Goal: Transaction & Acquisition: Obtain resource

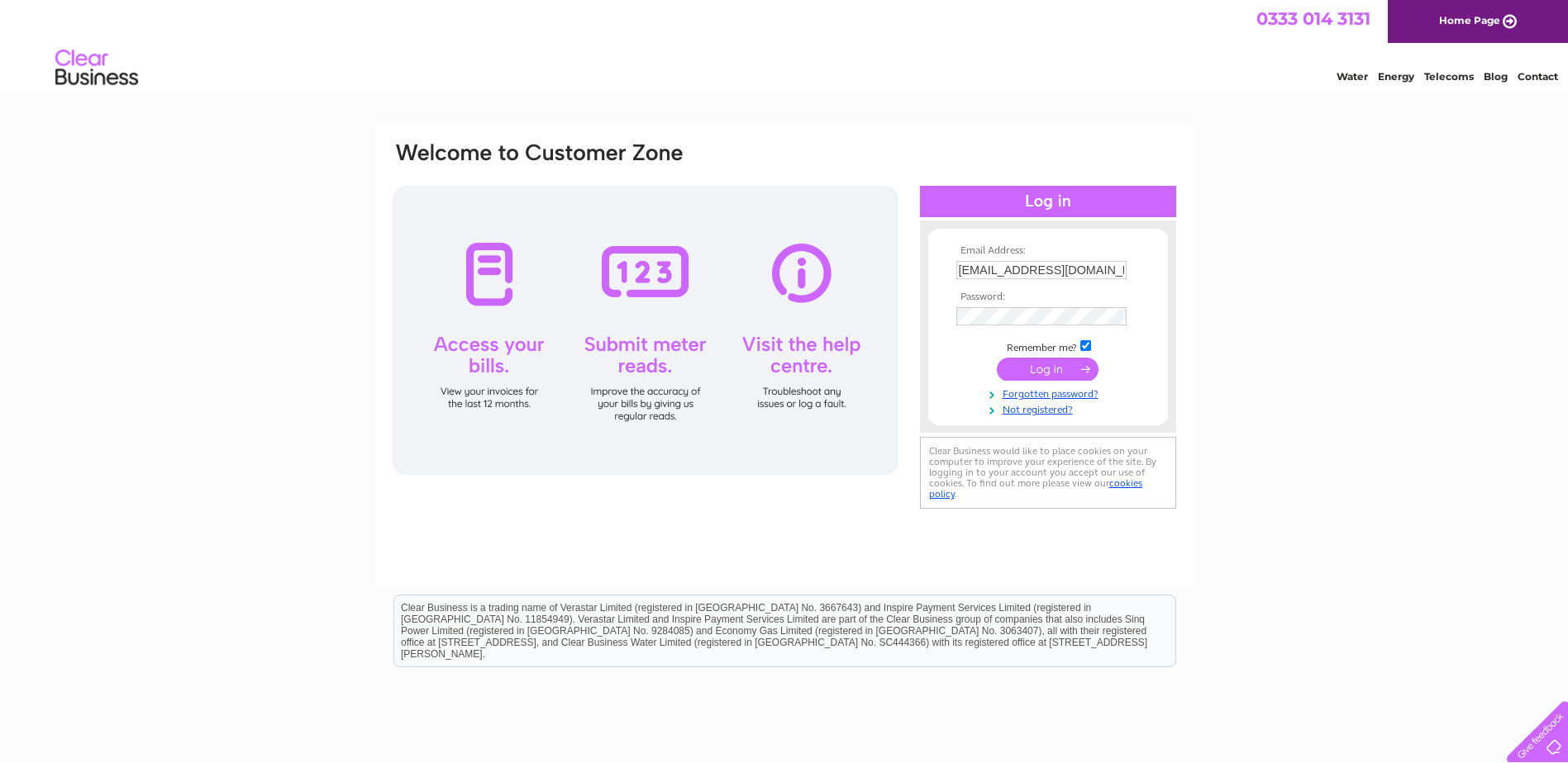
click at [1045, 374] on input "submit" at bounding box center [1047, 369] width 102 height 23
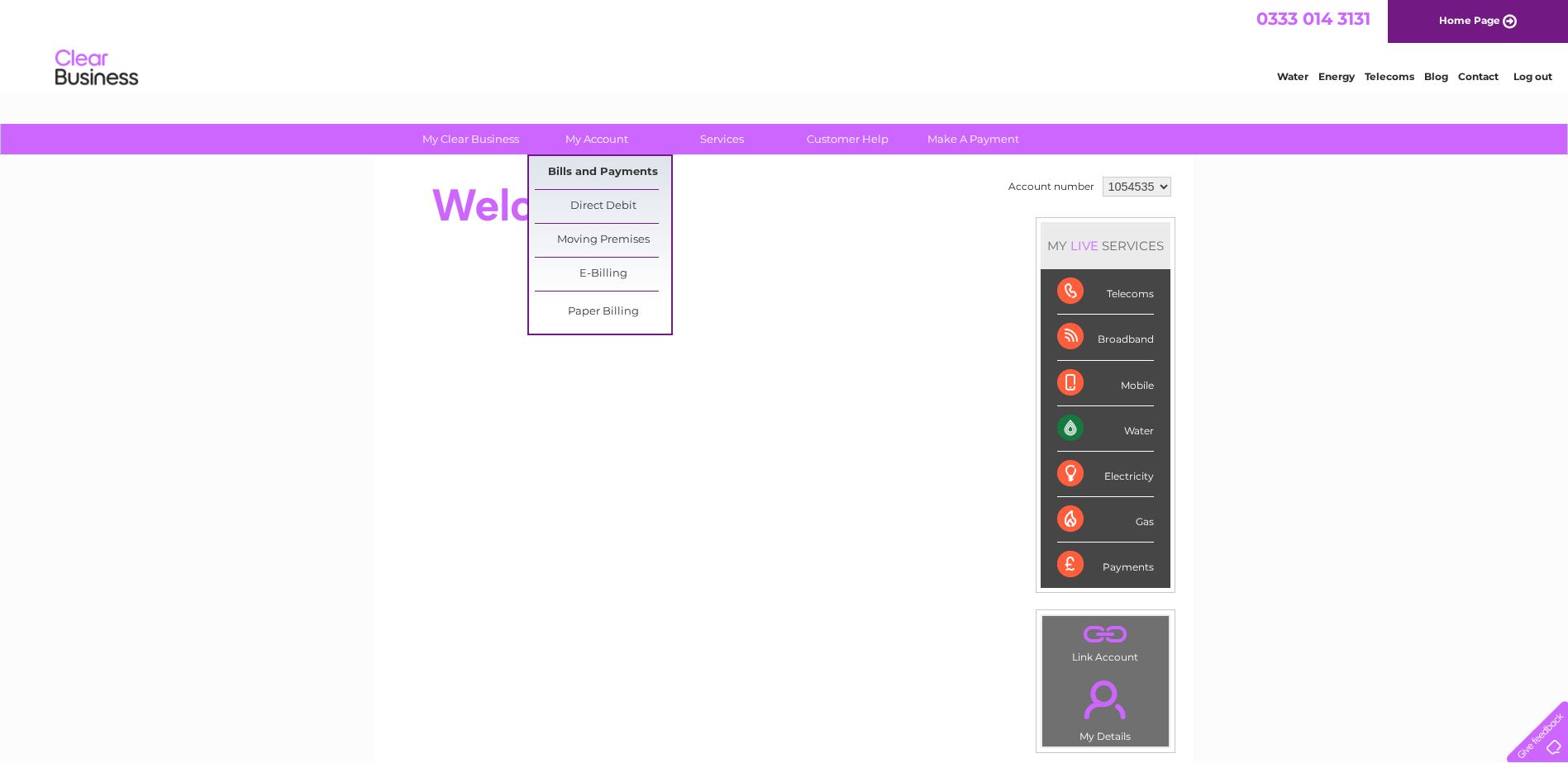
click at [593, 167] on link "Bills and Payments" at bounding box center [603, 172] width 137 height 33
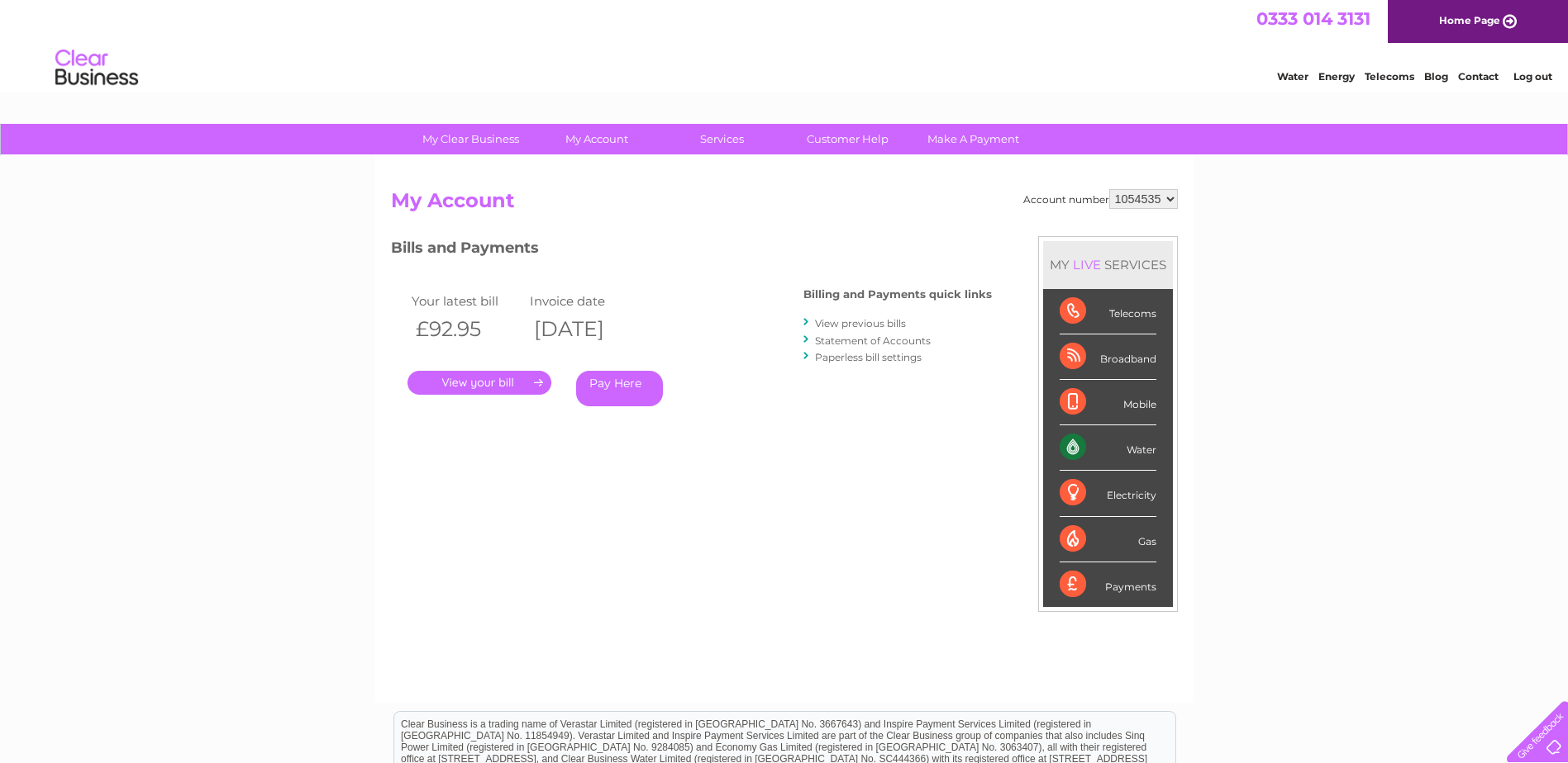
click at [485, 385] on link "." at bounding box center [479, 383] width 144 height 24
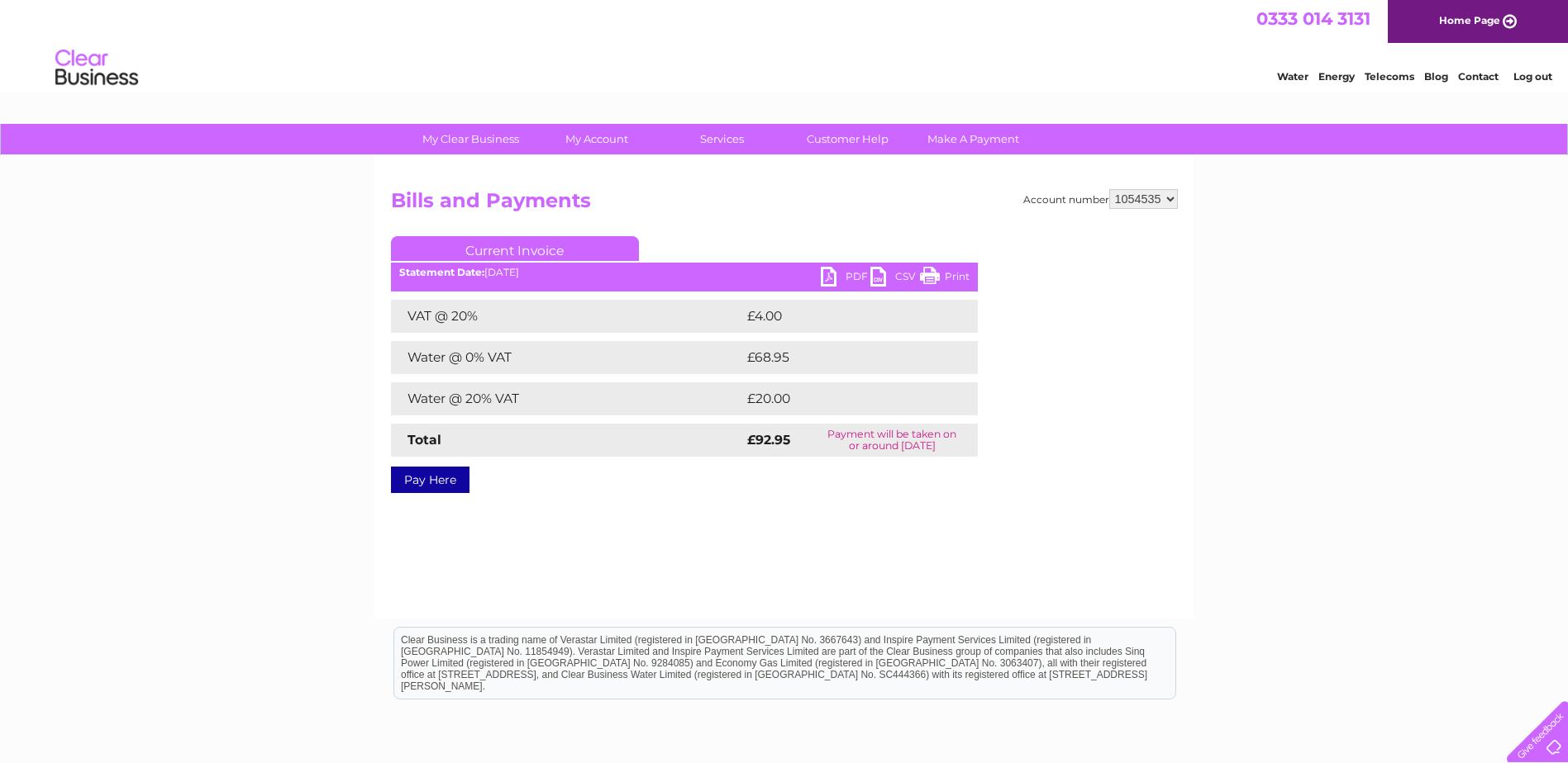
click at [830, 272] on link "PDF" at bounding box center [846, 278] width 50 height 24
